Goal: Task Accomplishment & Management: Complete application form

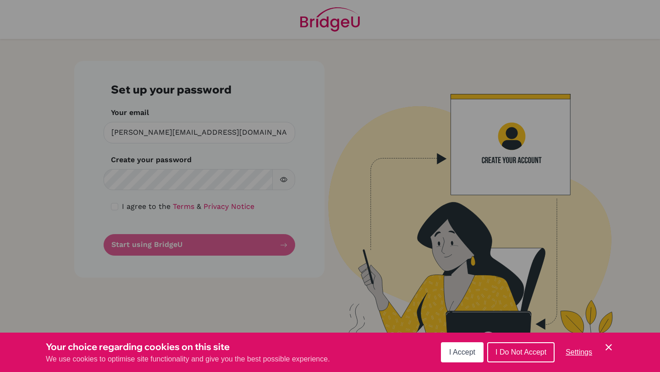
click at [486, 358] on div "I Accept I Do Not Accept Settings Cookie Control Close Icon" at bounding box center [527, 353] width 173 height 24
click at [469, 352] on span "I Accept" at bounding box center [462, 353] width 26 height 8
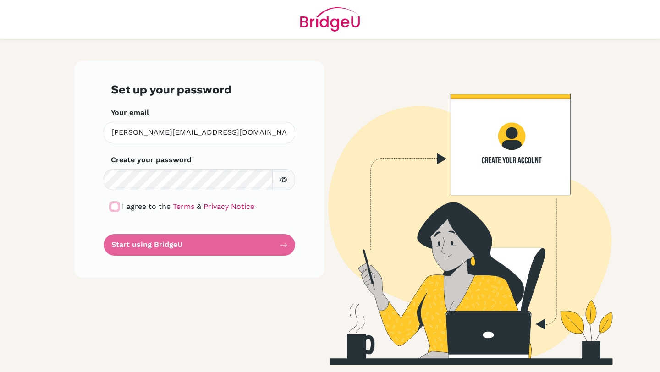
click at [116, 203] on input "checkbox" at bounding box center [114, 206] width 7 height 7
checkbox input "true"
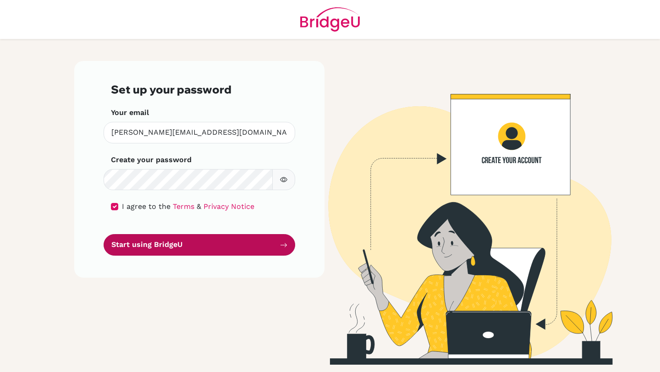
click at [168, 250] on button "Start using BridgeU" at bounding box center [200, 245] width 192 height 22
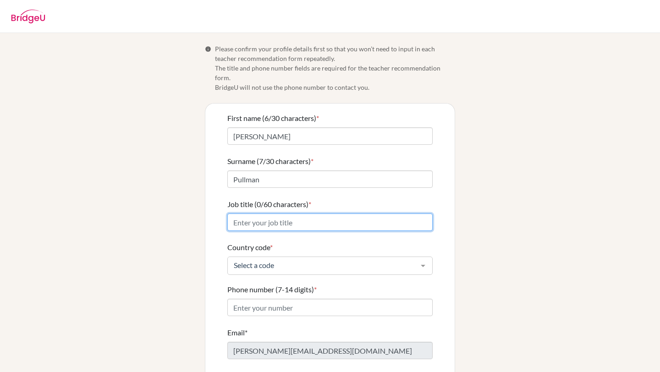
click at [331, 214] on input "Job title (0/60 characters) *" at bounding box center [329, 222] width 205 height 17
type input "ELA Teacher"
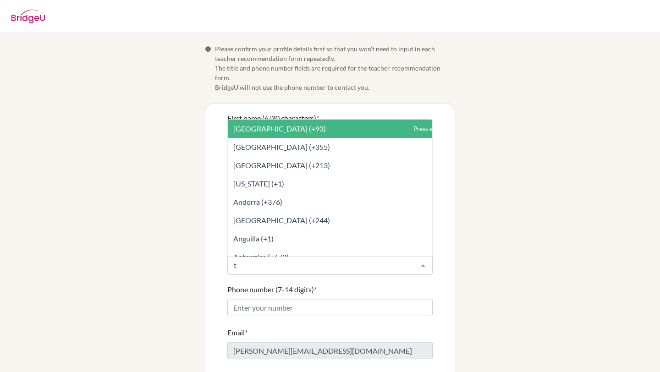
type input "th"
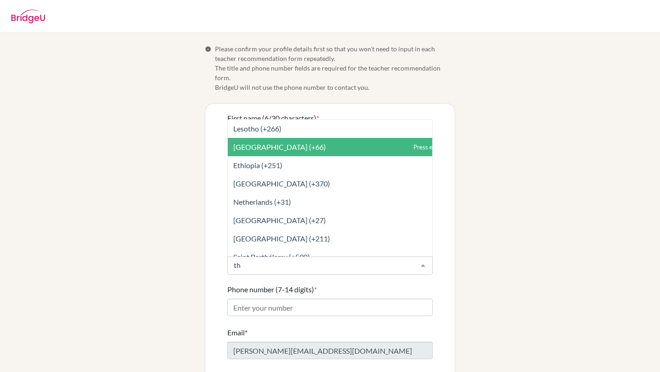
click at [261, 143] on span "Thailand (+66)" at bounding box center [279, 147] width 93 height 9
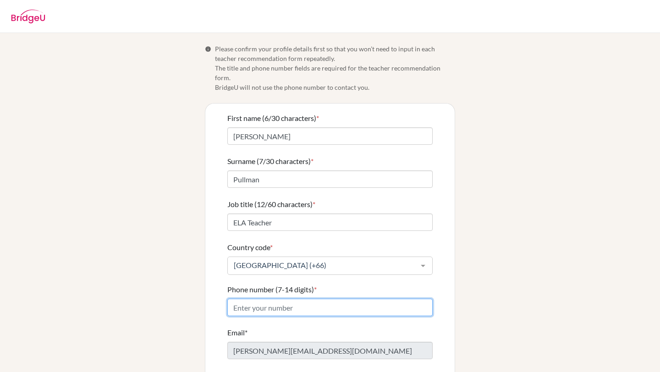
click at [358, 299] on input "Phone number (7-14 digits) *" at bounding box center [329, 307] width 205 height 17
drag, startPoint x: 307, startPoint y: 294, endPoint x: 203, endPoint y: 289, distance: 104.2
click at [207, 290] on div "First name (6/30 characters) * Krista Surname (7/30 characters) * Pullman Job t…" at bounding box center [329, 256] width 249 height 305
type input "0922527211"
click at [456, 293] on div "Info Please confirm your profile details first so that you won’t need to input …" at bounding box center [330, 226] width 523 height 365
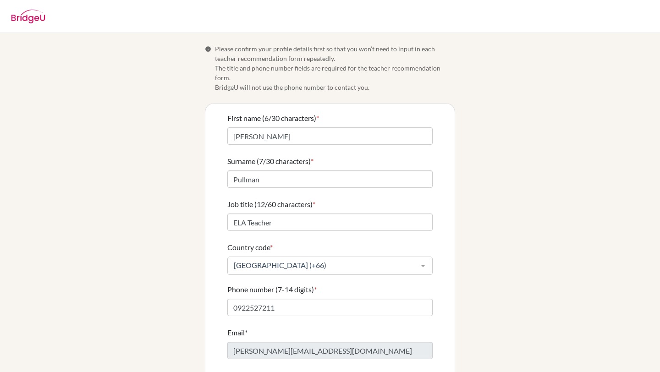
scroll to position [38, 0]
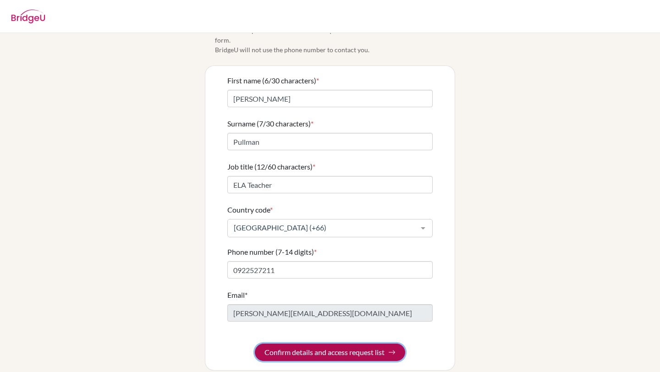
click at [337, 344] on button "Confirm details and access request list" at bounding box center [330, 352] width 150 height 17
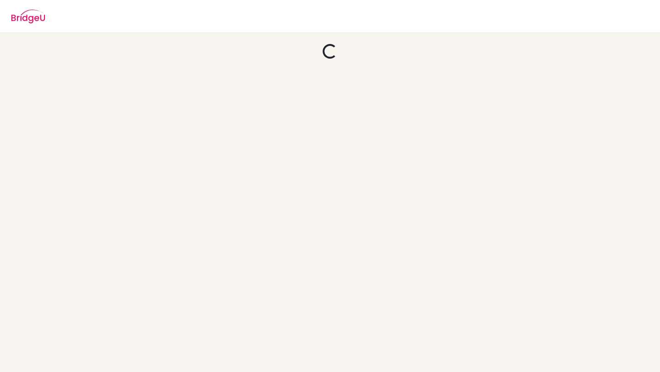
scroll to position [0, 0]
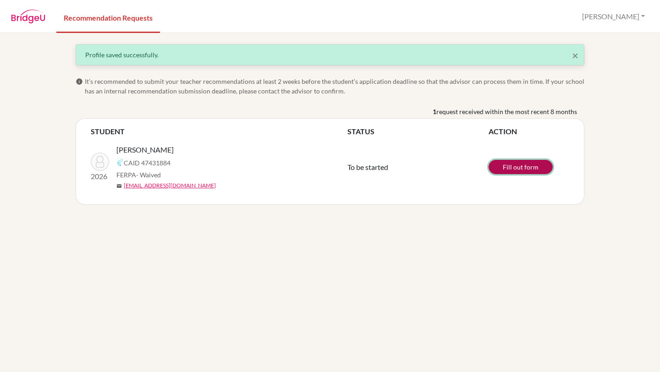
click at [523, 167] on link "Fill out form" at bounding box center [521, 167] width 64 height 14
